Goal: Navigation & Orientation: Understand site structure

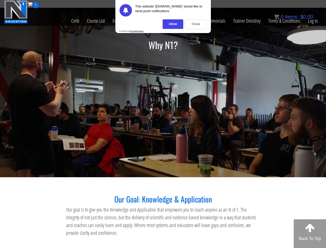
click at [173, 24] on div "Allow" at bounding box center [173, 24] width 21 height 10
click at [196, 24] on link "Why N1?" at bounding box center [189, 20] width 23 height 25
